Goal: Find specific page/section

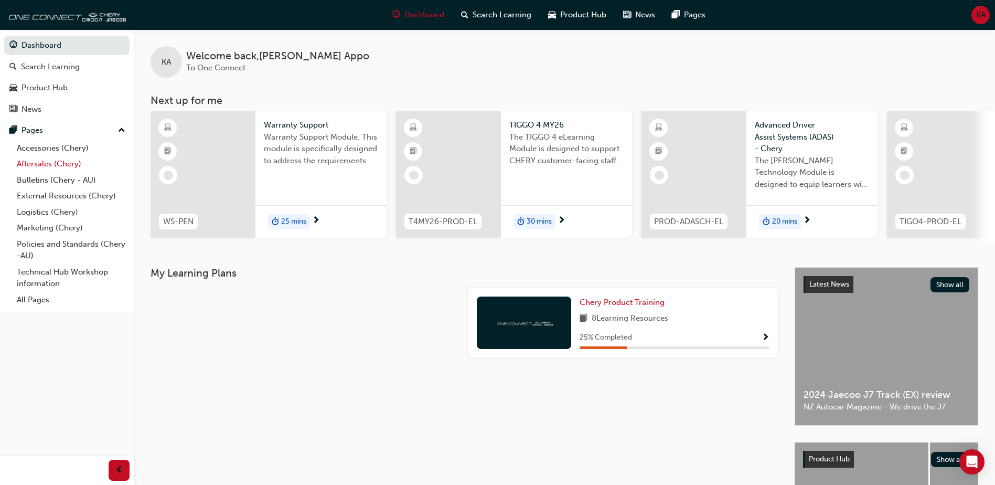
click at [39, 164] on link "Aftersales (Chery)" at bounding box center [71, 164] width 117 height 16
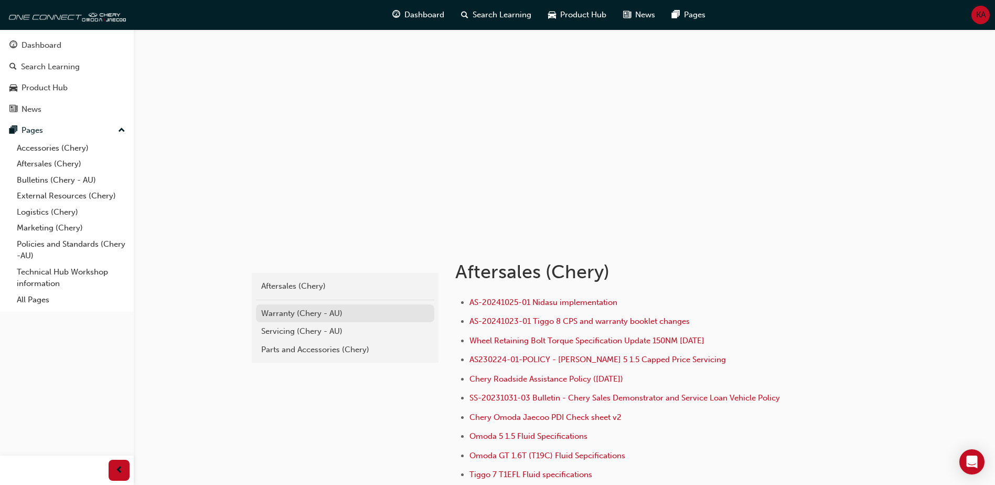
click at [327, 316] on div "Warranty (Chery - AU)" at bounding box center [345, 313] width 168 height 12
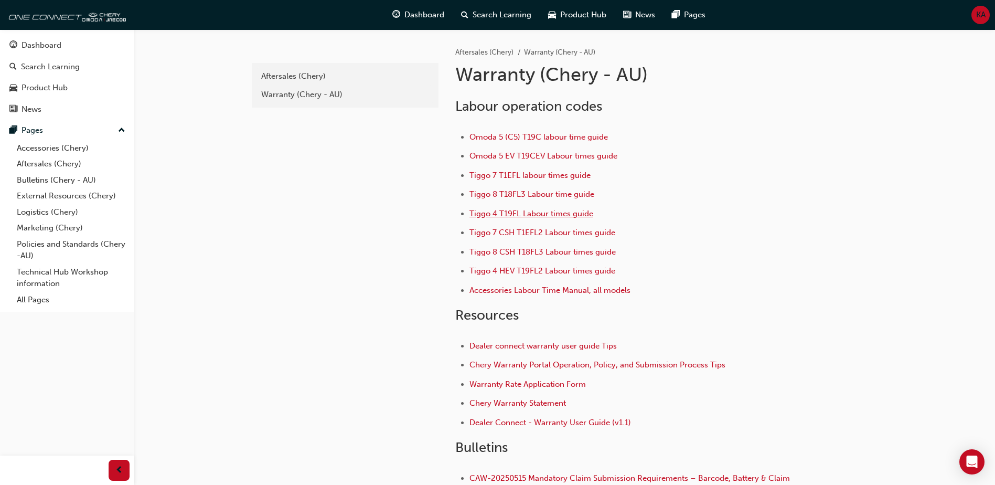
click at [553, 213] on span "Tiggo 4 T19FL Labour times guide" at bounding box center [532, 213] width 124 height 9
